Goal: Task Accomplishment & Management: Complete application form

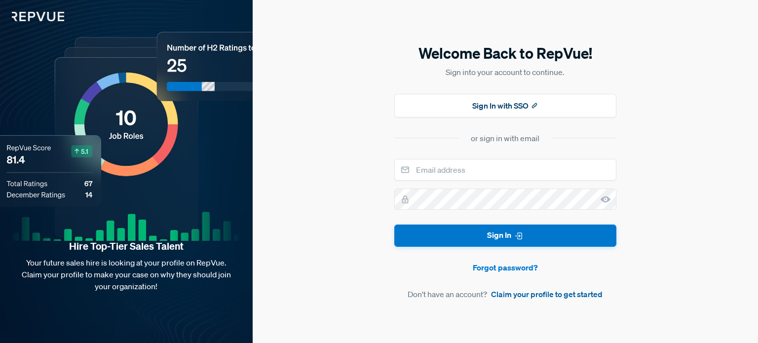
click at [600, 297] on link "Claim your profile to get started" at bounding box center [546, 294] width 111 height 12
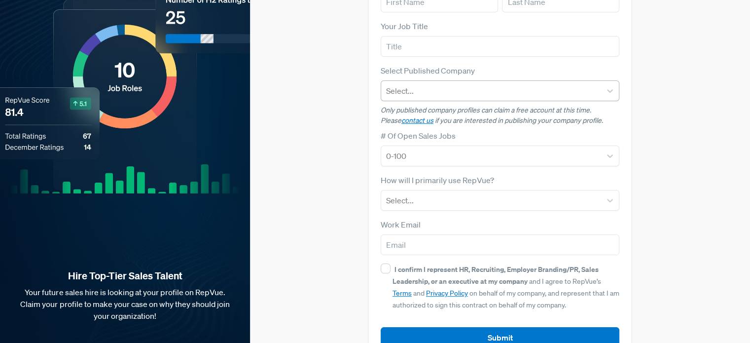
scroll to position [136, 0]
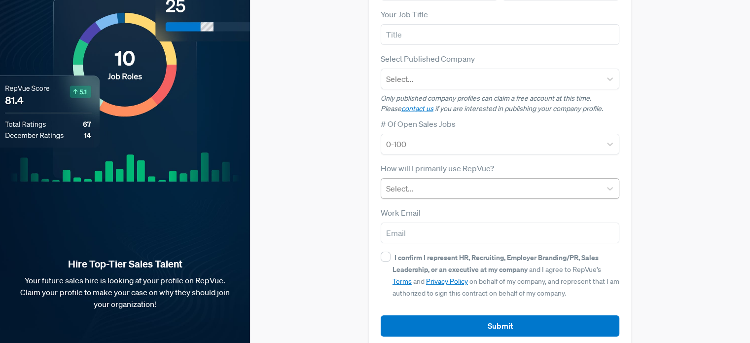
click at [513, 182] on div at bounding box center [491, 189] width 210 height 14
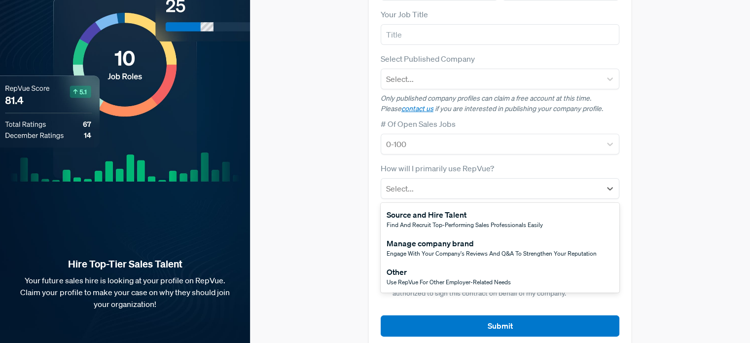
click at [502, 278] on div "Use RepVue for other employer-related needs" at bounding box center [449, 282] width 124 height 9
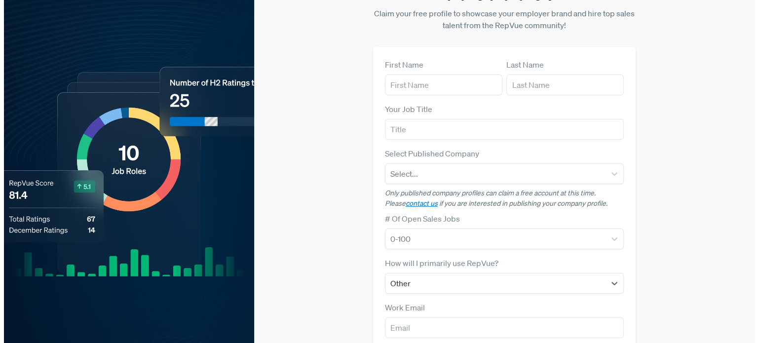
scroll to position [0, 0]
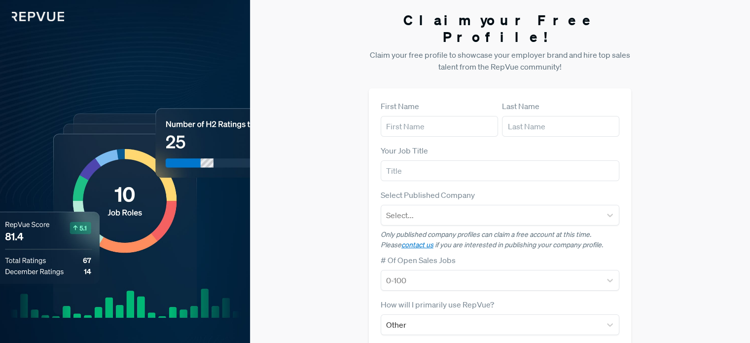
click at [56, 19] on img at bounding box center [32, 10] width 64 height 21
